Goal: Task Accomplishment & Management: Use online tool/utility

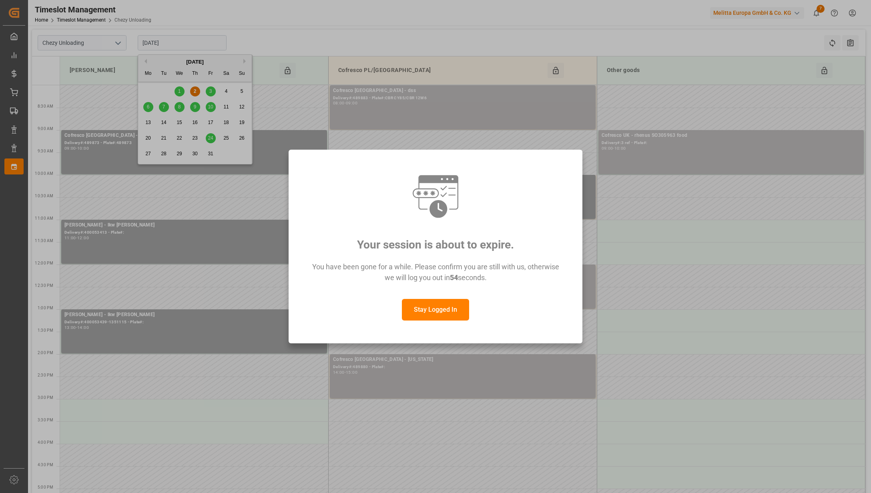
click at [423, 311] on button "Stay Logged In" at bounding box center [435, 310] width 67 height 22
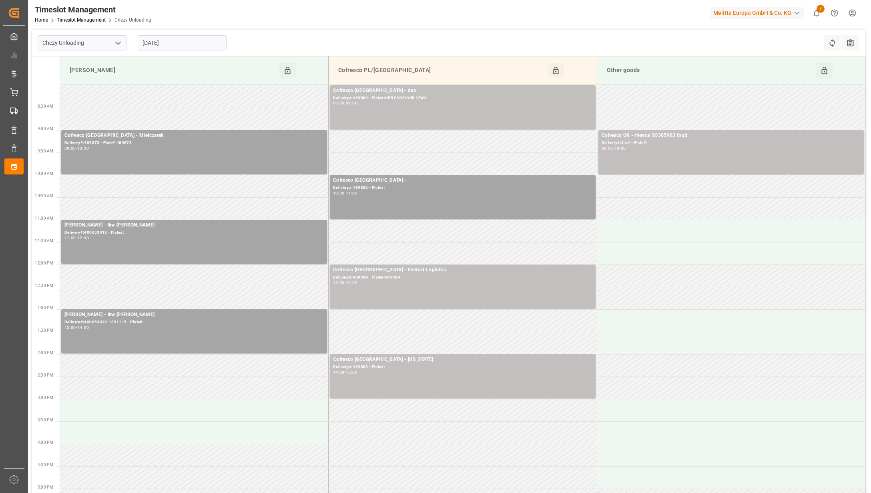
click at [196, 42] on input "[DATE]" at bounding box center [182, 42] width 89 height 15
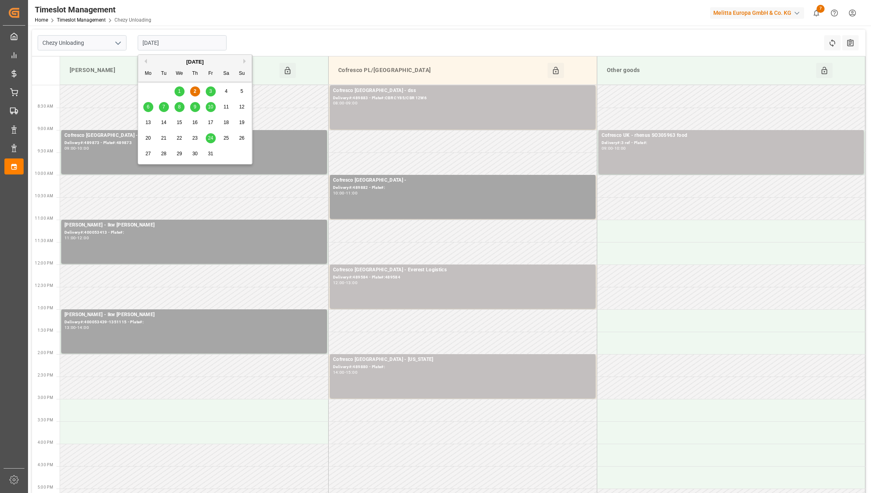
click at [212, 90] on div "3" at bounding box center [211, 92] width 10 height 10
type input "[DATE]"
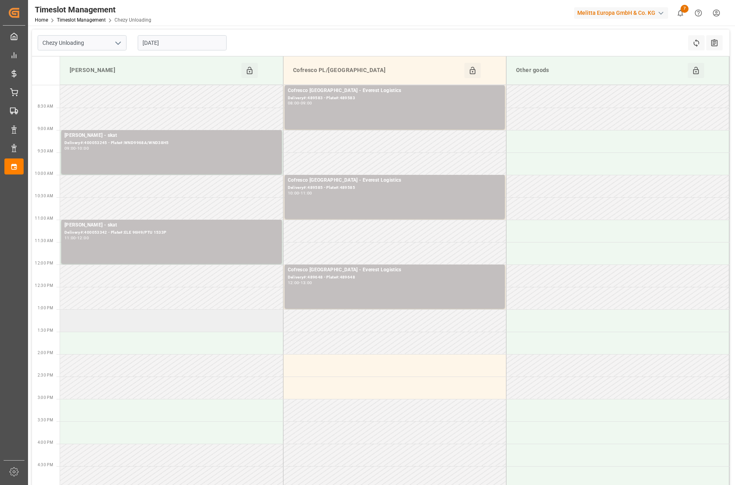
click at [183, 316] on td at bounding box center [171, 320] width 223 height 22
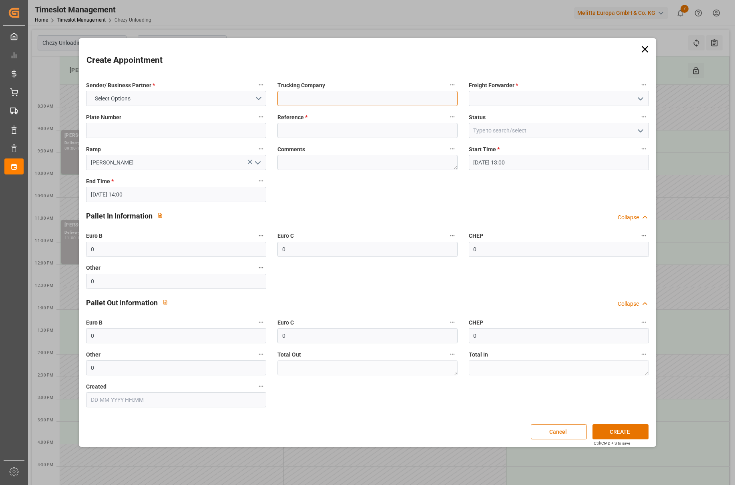
click at [329, 102] on input at bounding box center [367, 98] width 180 height 15
type input "vansteenkiste"
click at [303, 135] on input at bounding box center [367, 130] width 180 height 15
paste input "92563117+92563118"
type input "92563117+92563118"
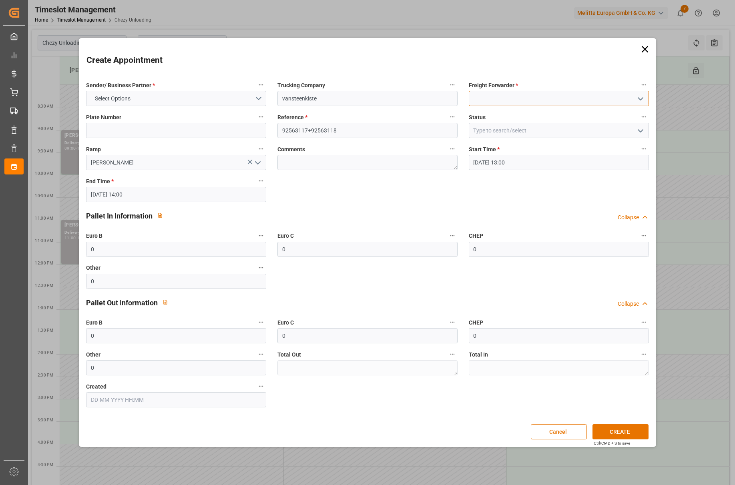
click at [481, 101] on input at bounding box center [559, 98] width 180 height 15
click at [484, 112] on div "[PERSON_NAME]" at bounding box center [558, 116] width 179 height 18
type input "[PERSON_NAME]"
click at [237, 98] on button "Select Options" at bounding box center [176, 98] width 180 height 15
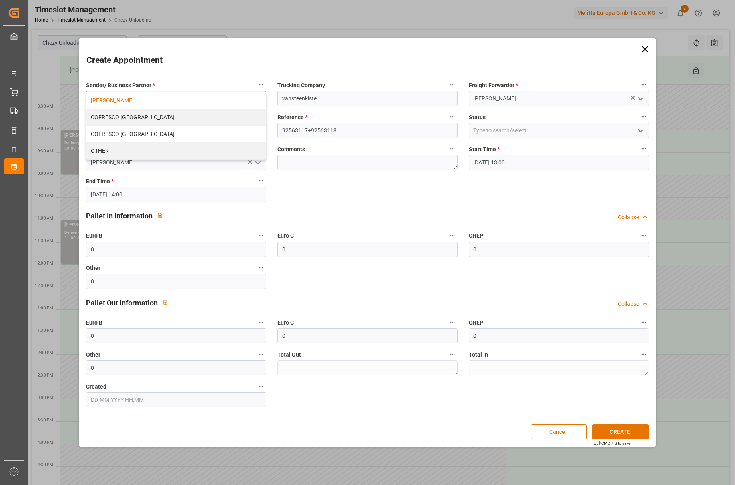
click at [229, 106] on div "[PERSON_NAME]" at bounding box center [175, 100] width 179 height 17
